Goal: Find specific page/section: Find specific page/section

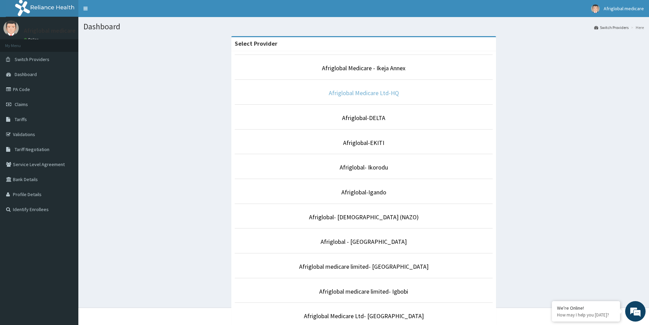
click at [345, 95] on link "Afriglobal Medicare Ltd-HQ" at bounding box center [364, 93] width 70 height 8
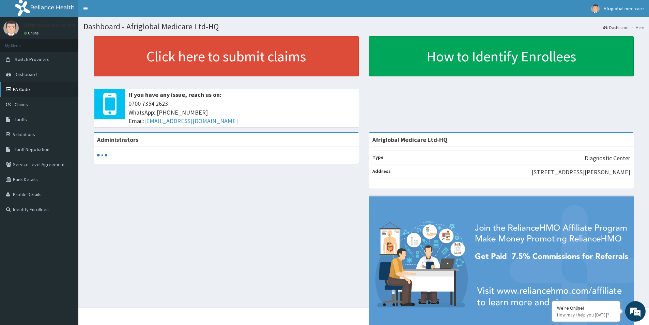
click at [32, 86] on link "PA Code" at bounding box center [39, 89] width 78 height 15
